Goal: Task Accomplishment & Management: Use online tool/utility

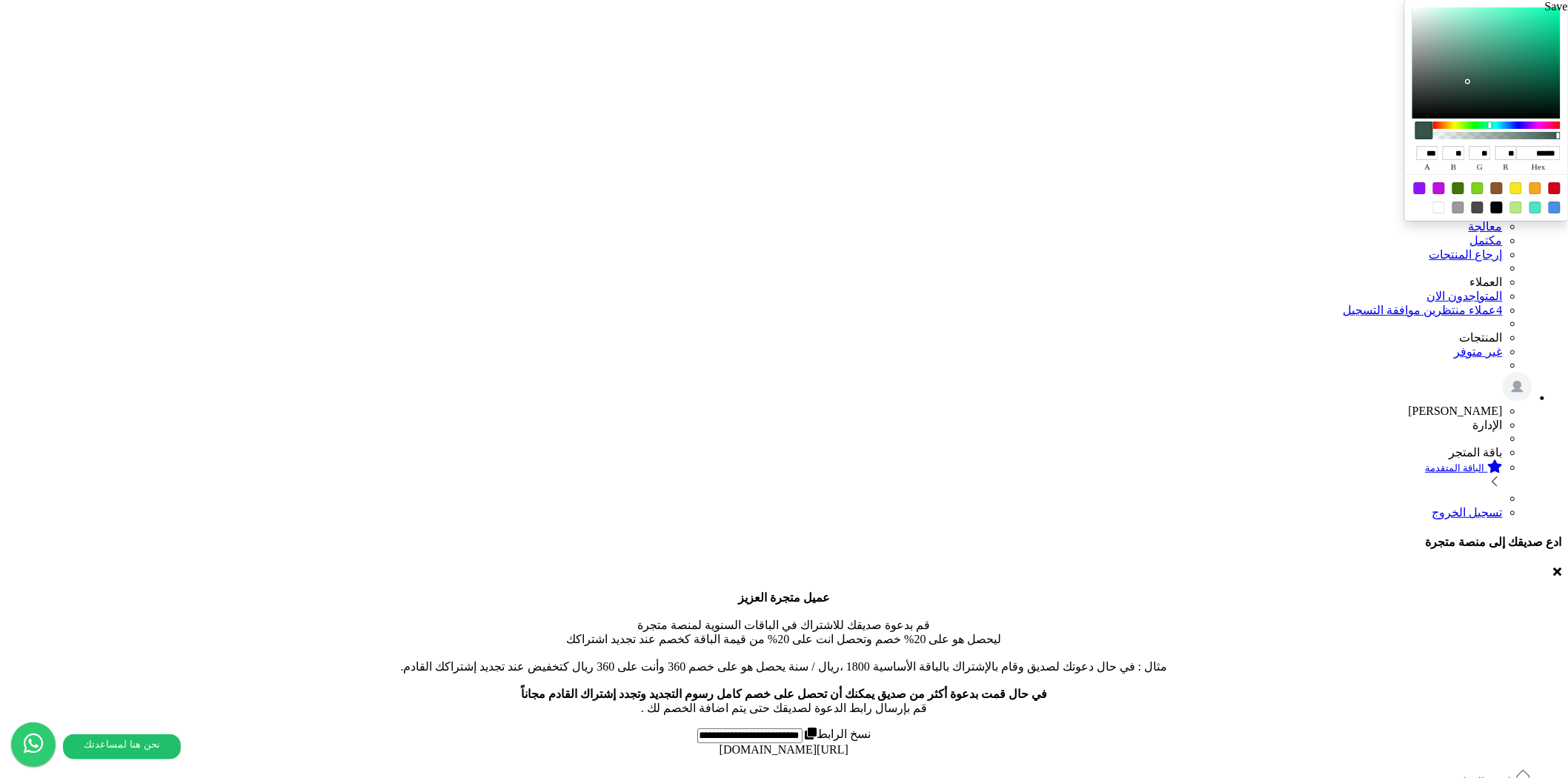
click at [1433, 129] on div at bounding box center [1497, 125] width 128 height 7
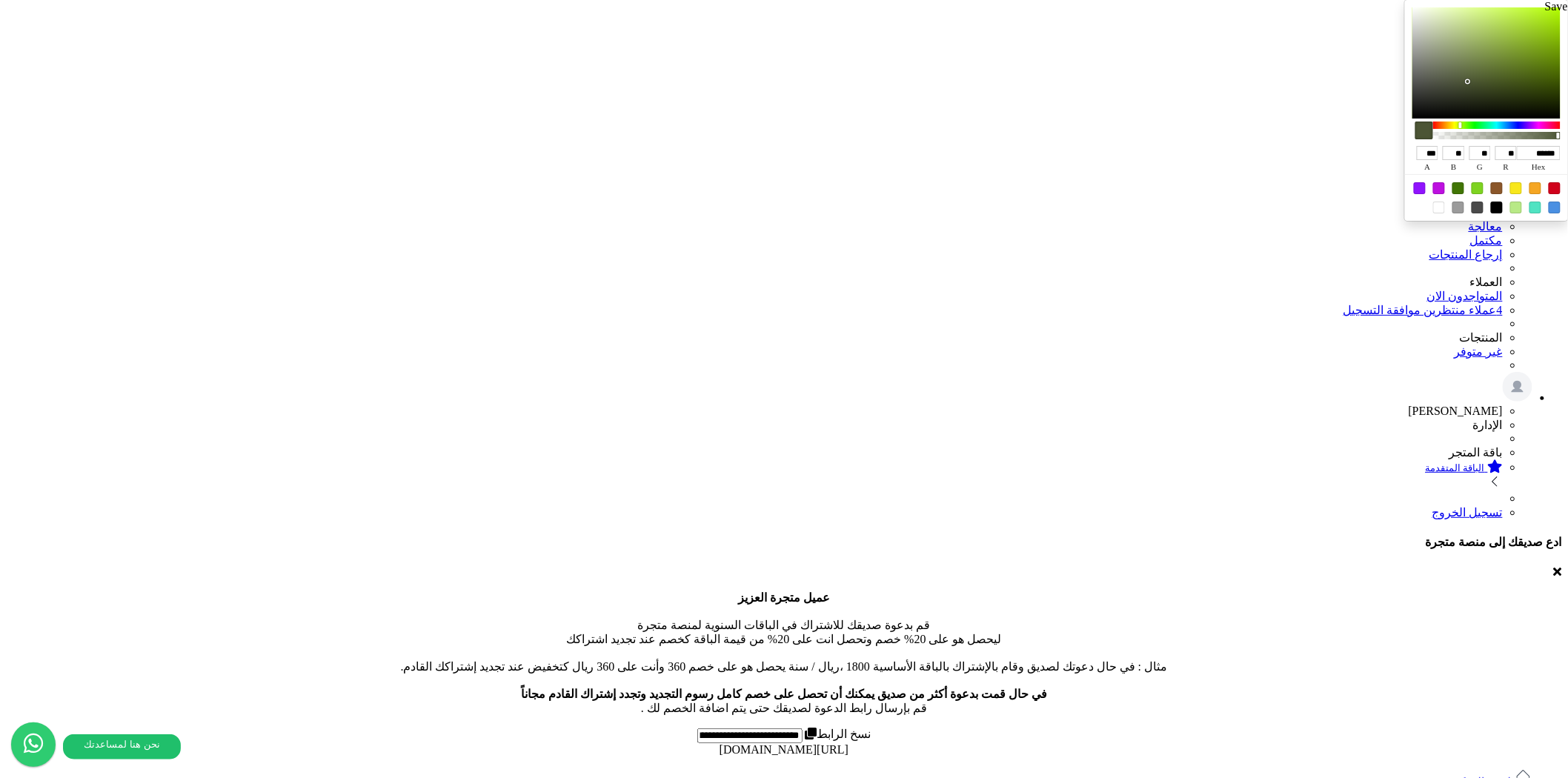
click at [1433, 129] on div at bounding box center [1497, 125] width 128 height 7
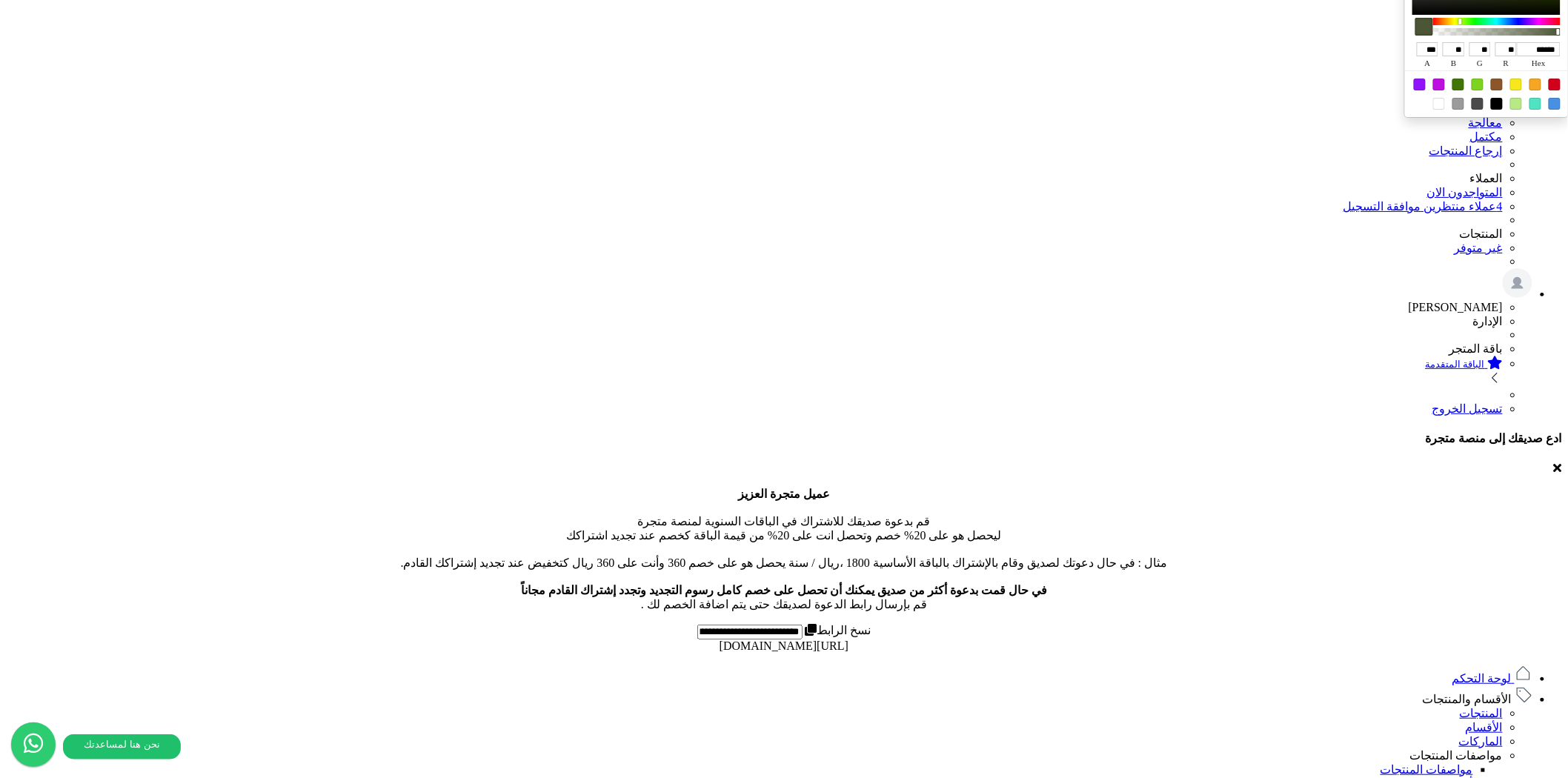
scroll to position [49, 0]
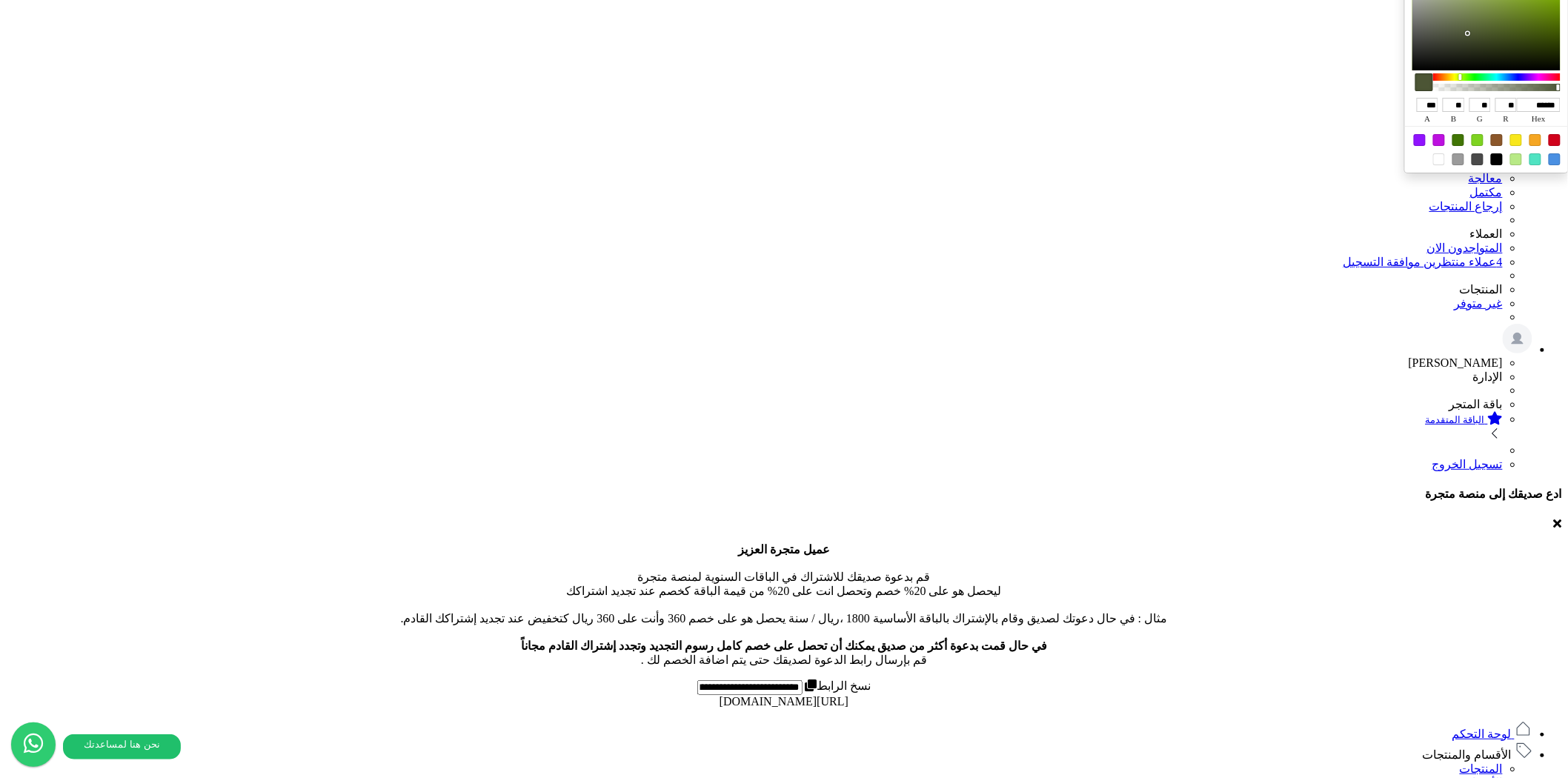
click at [1433, 81] on div at bounding box center [1497, 77] width 128 height 7
